Goal: Task Accomplishment & Management: Use online tool/utility

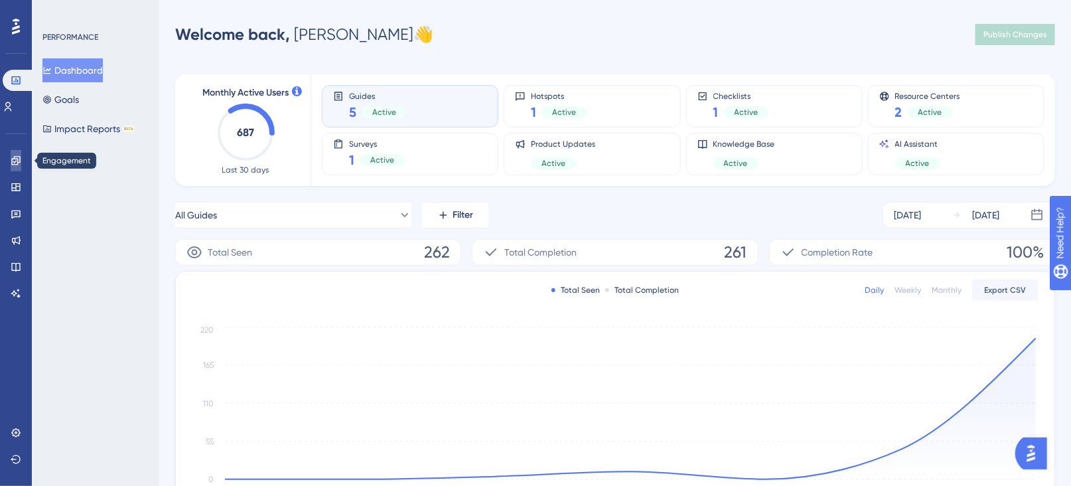
click at [19, 163] on icon at bounding box center [15, 160] width 9 height 9
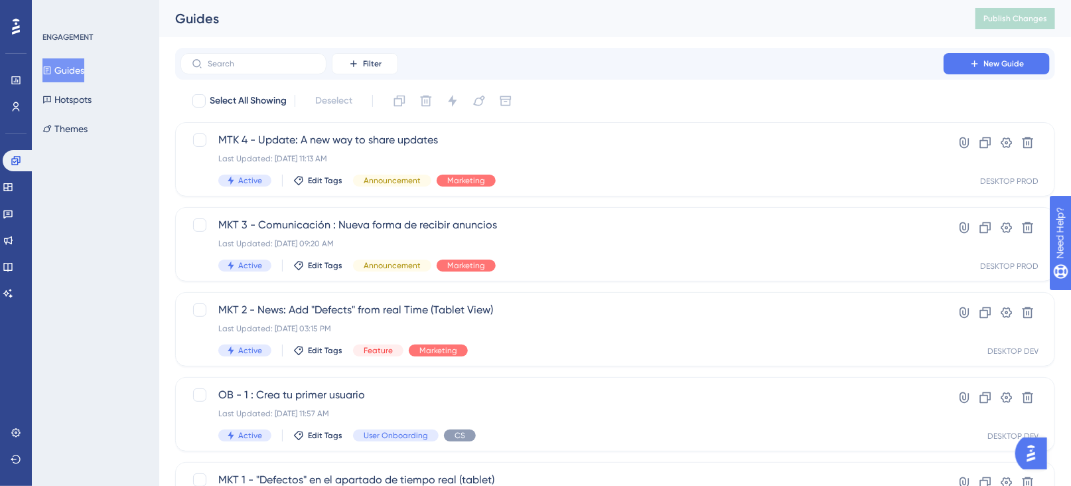
click at [84, 58] on button "Guides" at bounding box center [63, 70] width 42 height 24
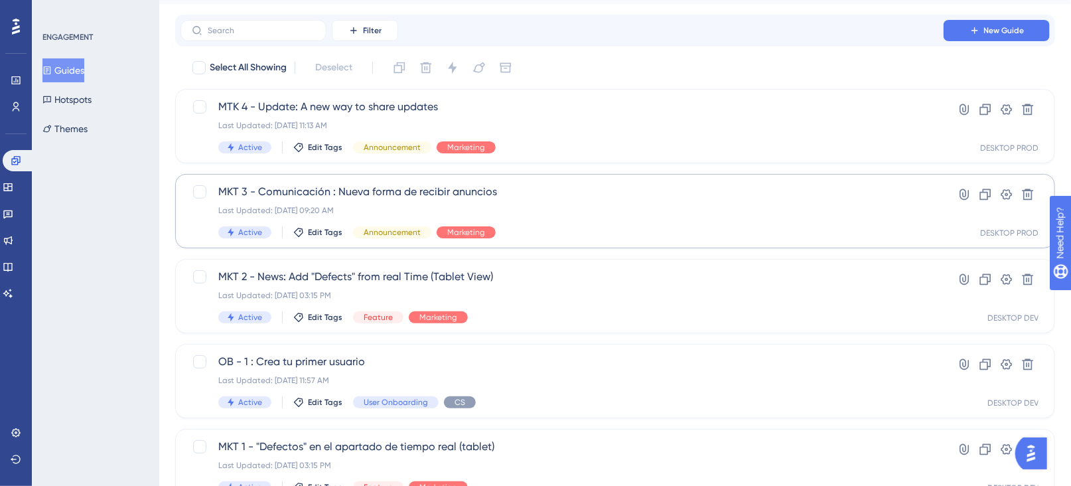
scroll to position [93, 0]
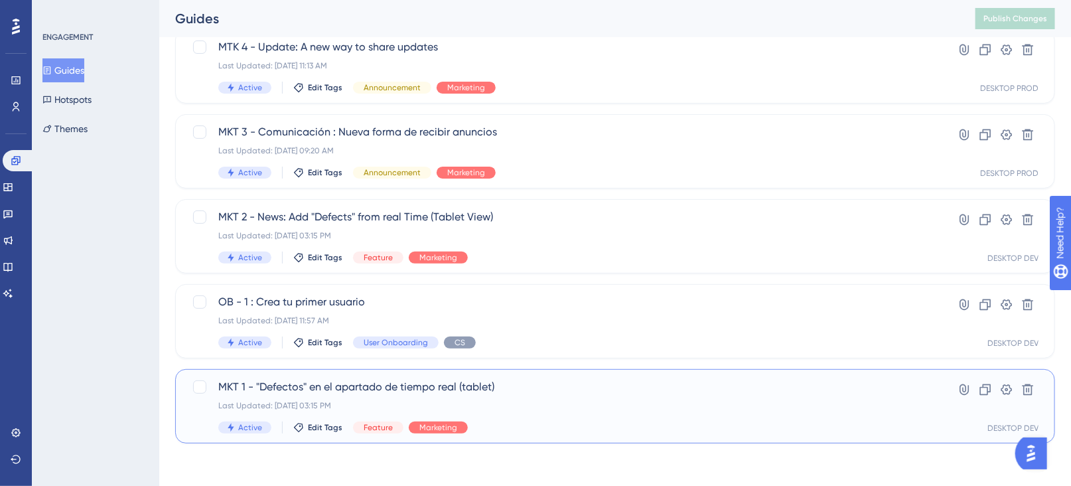
click at [562, 386] on span "MKT 1 - "Defectos" en el apartado de tiempo real (tablet)" at bounding box center [562, 387] width 688 height 16
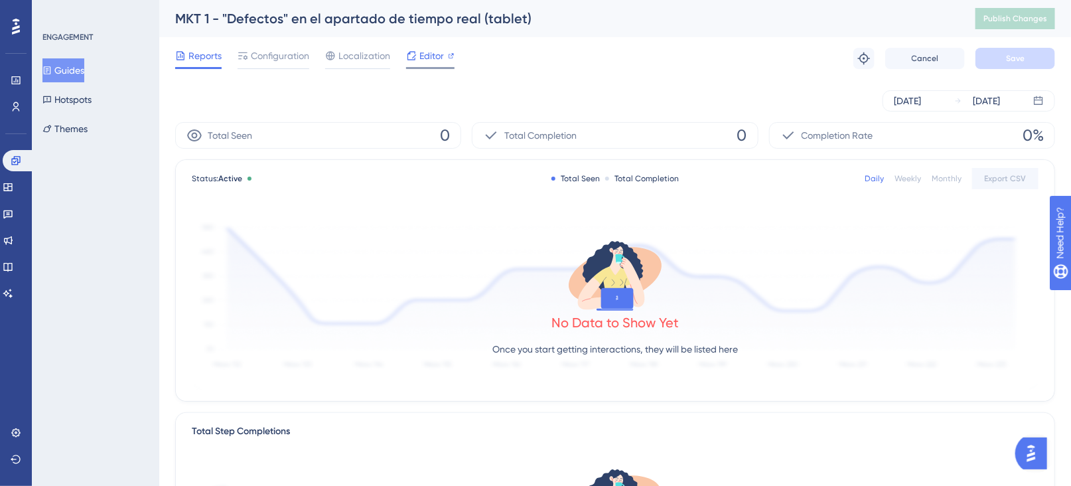
click at [433, 63] on span "Editor" at bounding box center [431, 56] width 25 height 16
click at [71, 72] on button "Guides" at bounding box center [63, 70] width 42 height 24
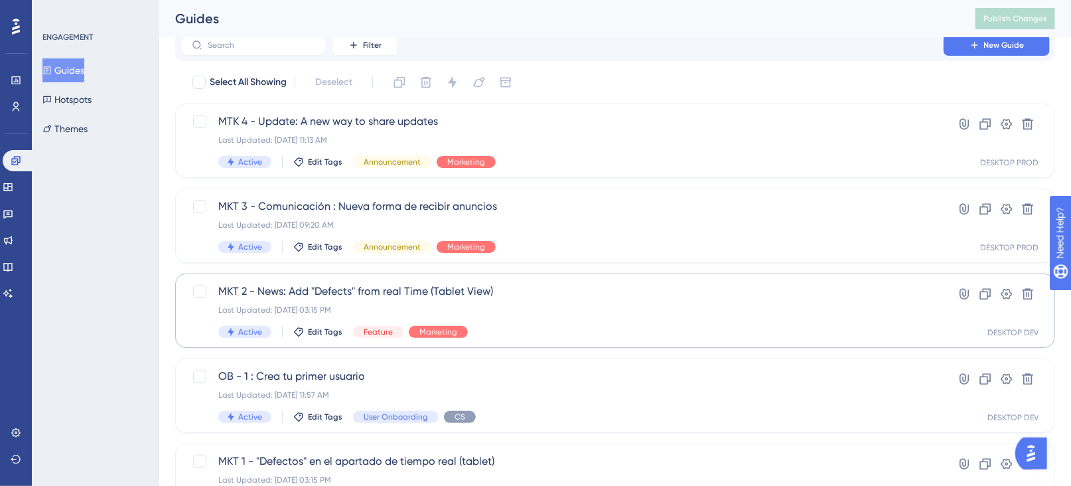
scroll to position [93, 0]
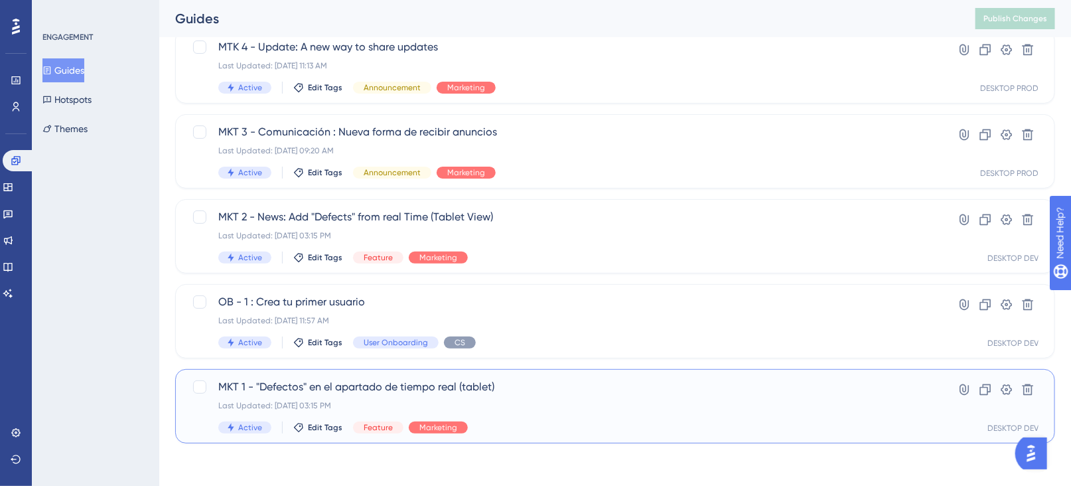
click at [544, 388] on span "MKT 1 - "Defectos" en el apartado de tiempo real (tablet)" at bounding box center [562, 387] width 688 height 16
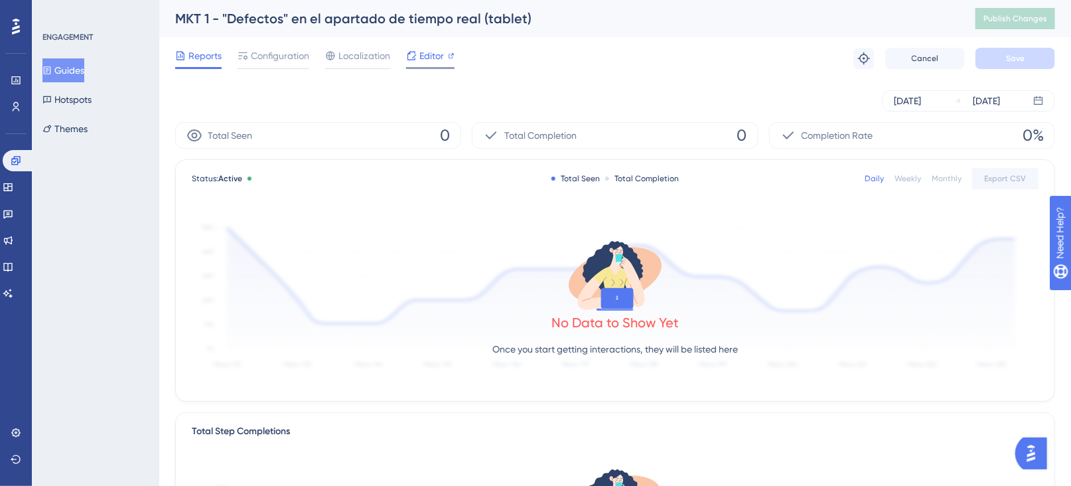
click at [425, 53] on span "Editor" at bounding box center [431, 56] width 25 height 16
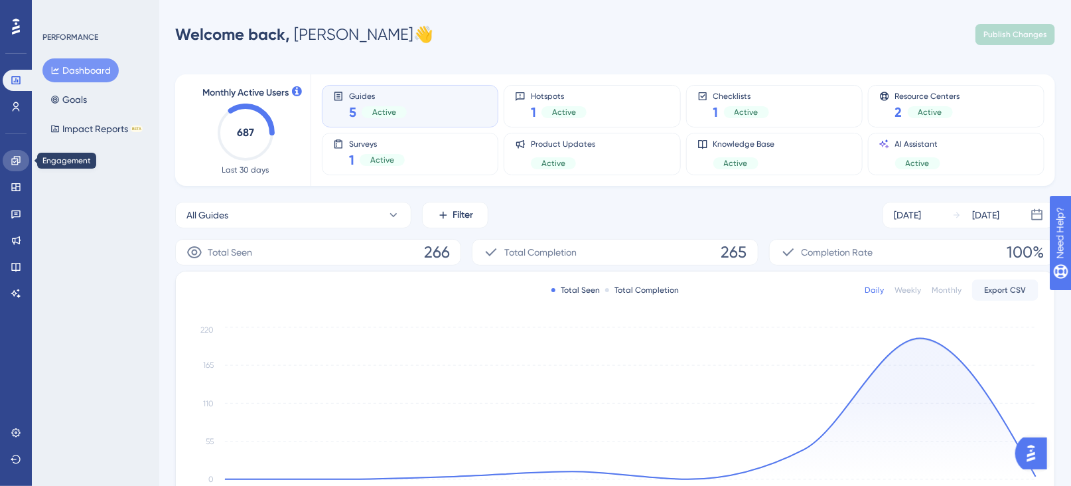
click at [15, 162] on icon at bounding box center [15, 160] width 9 height 9
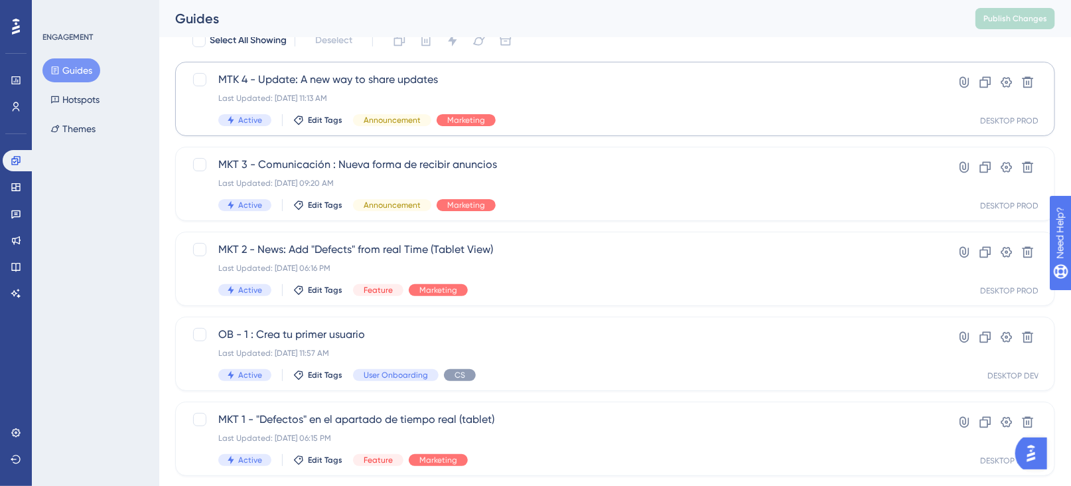
scroll to position [93, 0]
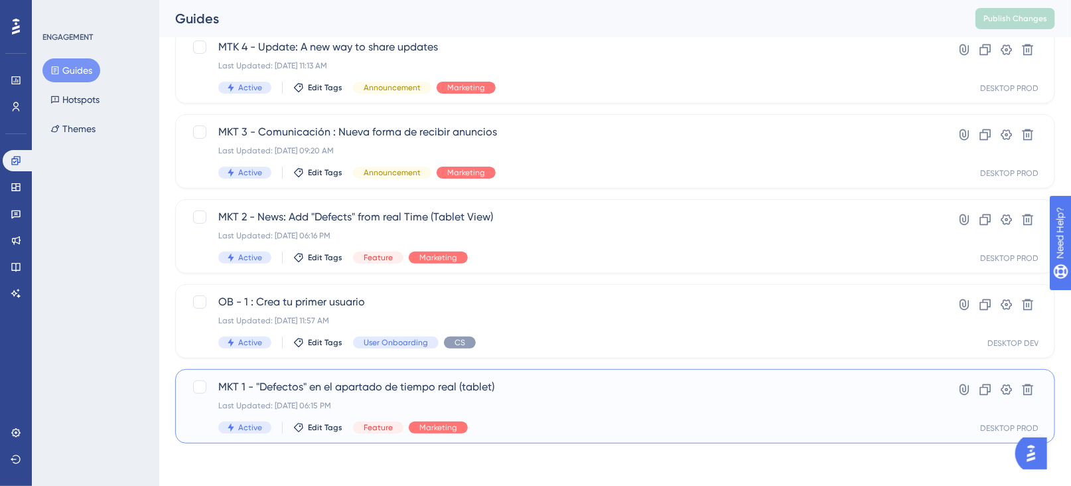
click at [432, 386] on span "MKT 1 - "Defectos" en el apartado de tiempo real (tablet)" at bounding box center [562, 387] width 688 height 16
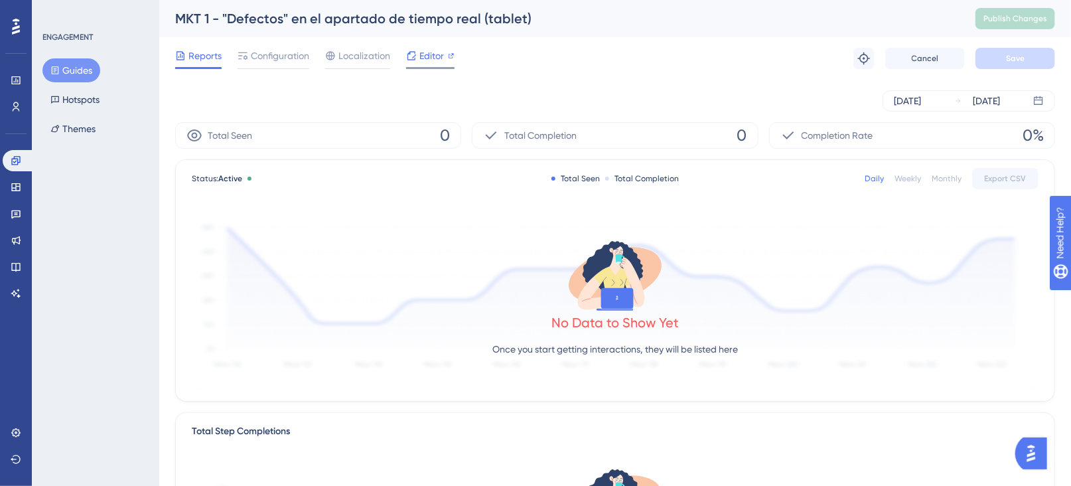
click at [429, 59] on span "Editor" at bounding box center [431, 56] width 25 height 16
click at [81, 64] on button "Guides" at bounding box center [71, 70] width 58 height 24
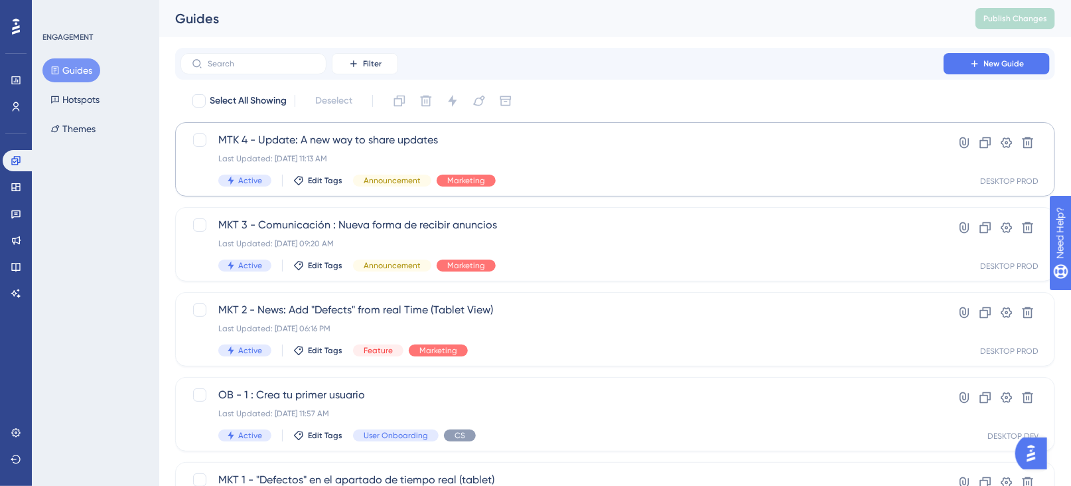
scroll to position [93, 0]
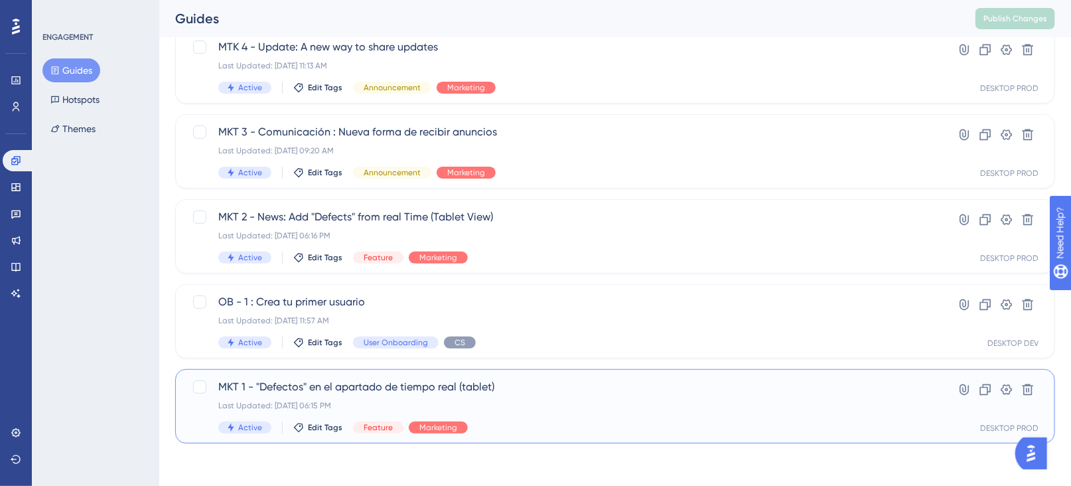
click at [337, 388] on span "MKT 1 - "Defectos" en el apartado de tiempo real (tablet)" at bounding box center [562, 387] width 688 height 16
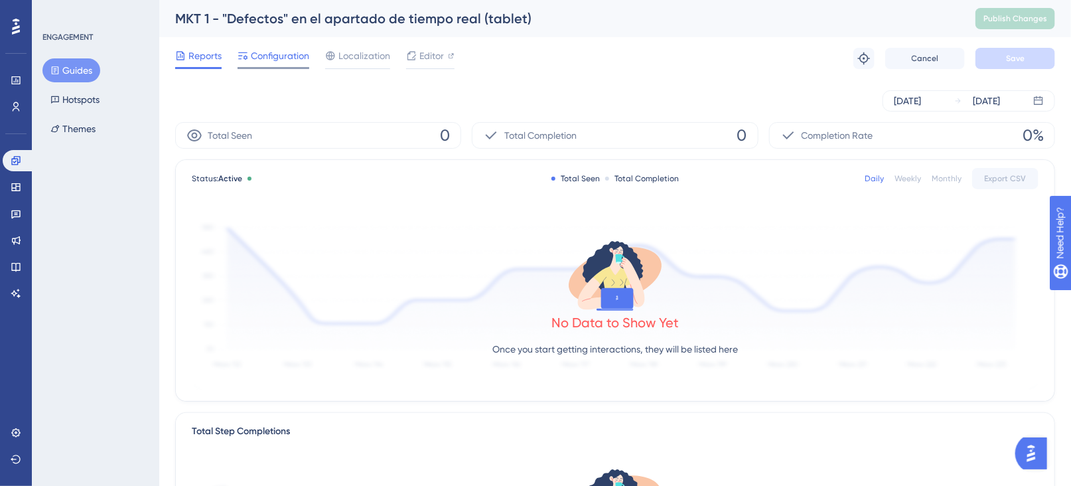
click at [257, 59] on span "Configuration" at bounding box center [280, 56] width 58 height 16
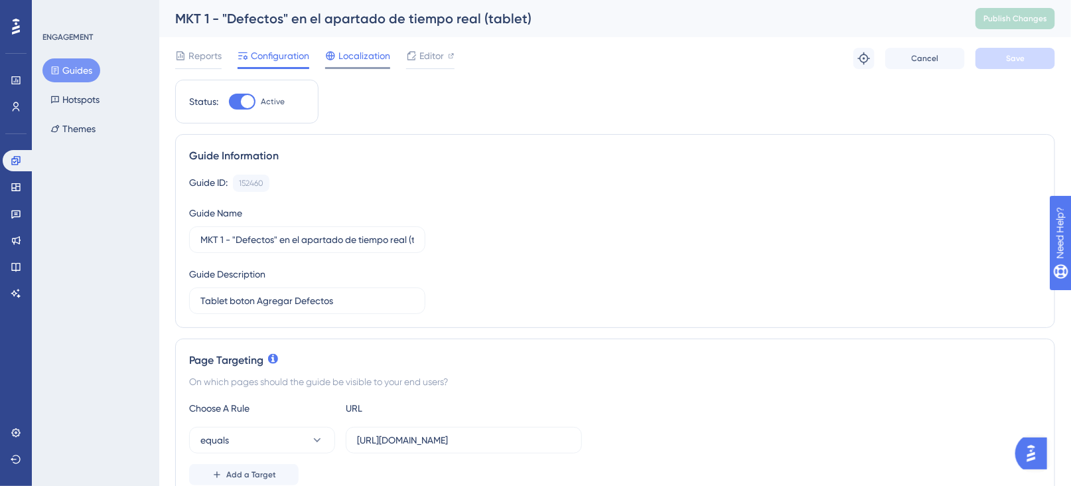
click at [369, 58] on span "Localization" at bounding box center [365, 56] width 52 height 16
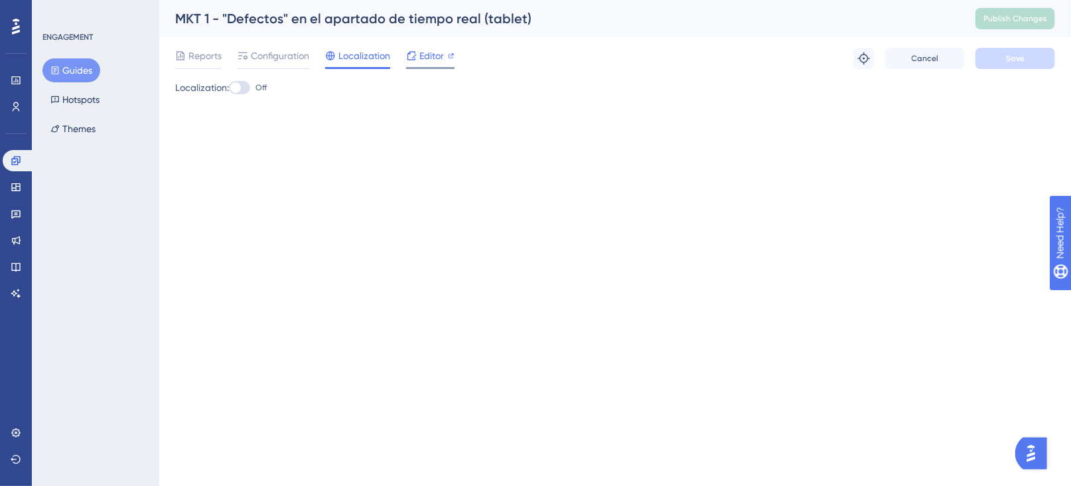
click at [427, 56] on span "Editor" at bounding box center [431, 56] width 25 height 16
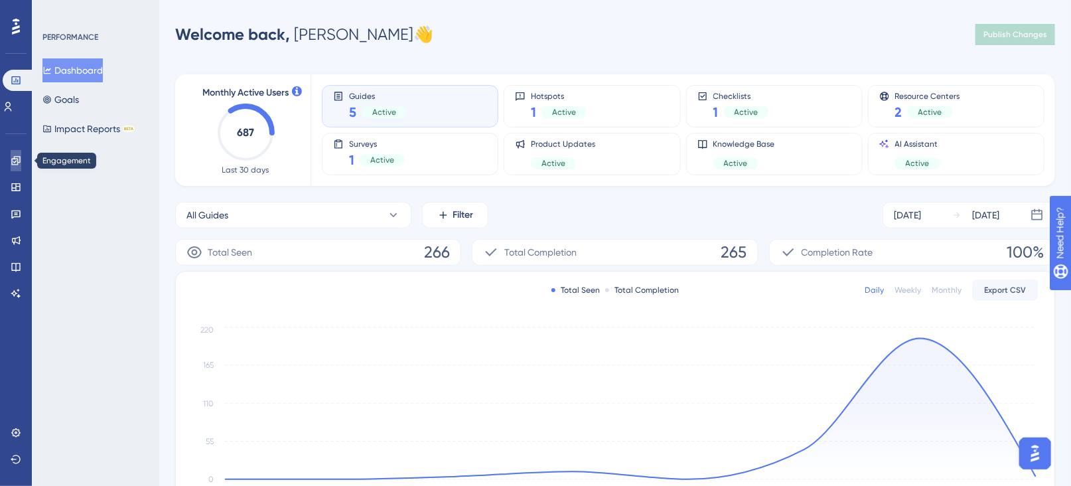
click at [13, 159] on icon at bounding box center [16, 160] width 11 height 11
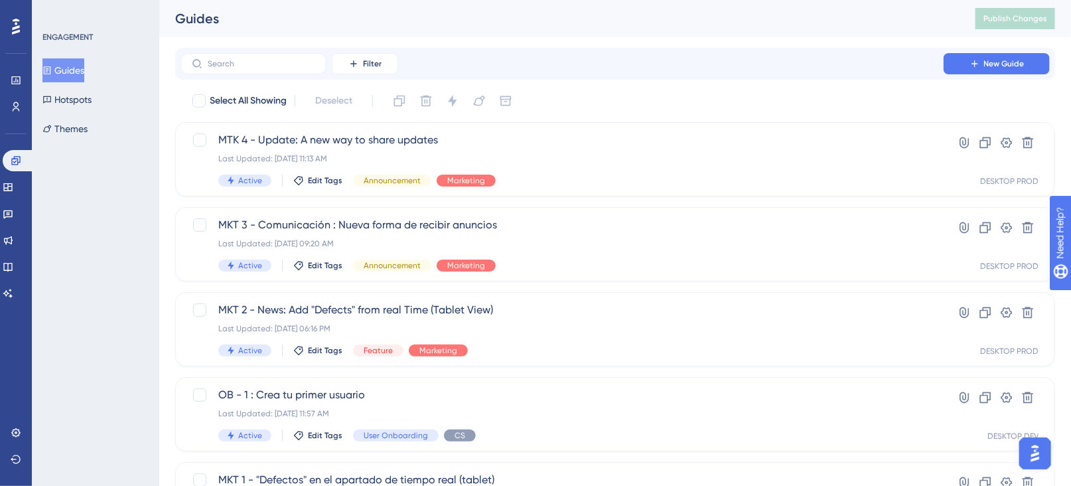
click at [80, 74] on button "Guides" at bounding box center [63, 70] width 42 height 24
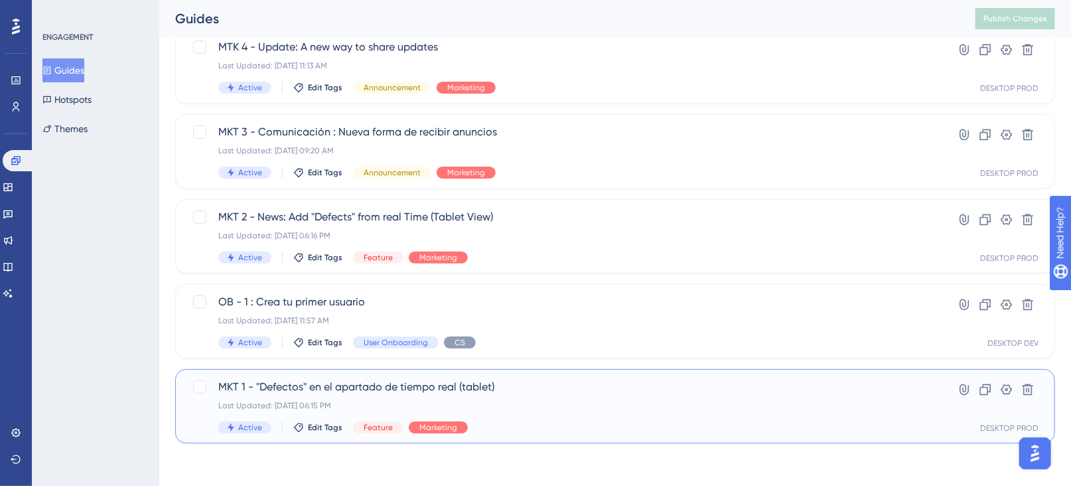
click at [580, 404] on div "Last Updated: [DATE] 06:15 PM" at bounding box center [562, 405] width 688 height 11
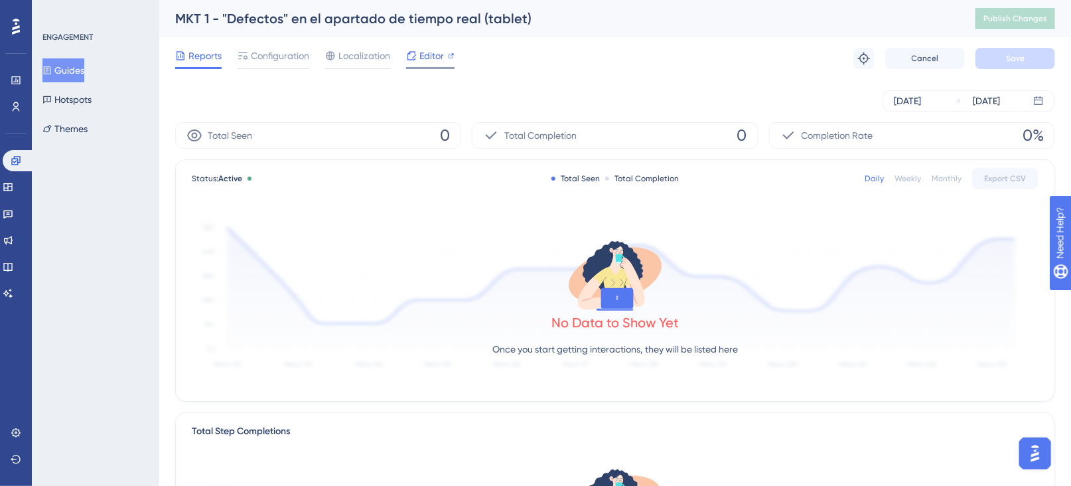
click at [423, 56] on span "Editor" at bounding box center [431, 56] width 25 height 16
